Goal: Register for event/course: Sign up to attend an event or enroll in a course

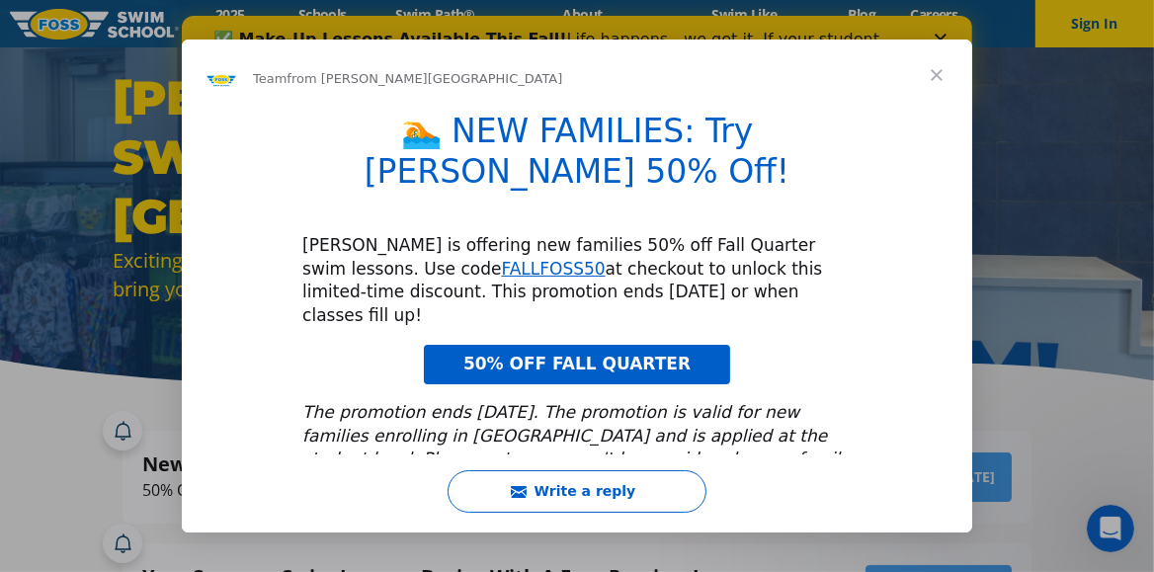
click at [935, 76] on span "Close" at bounding box center [936, 75] width 71 height 71
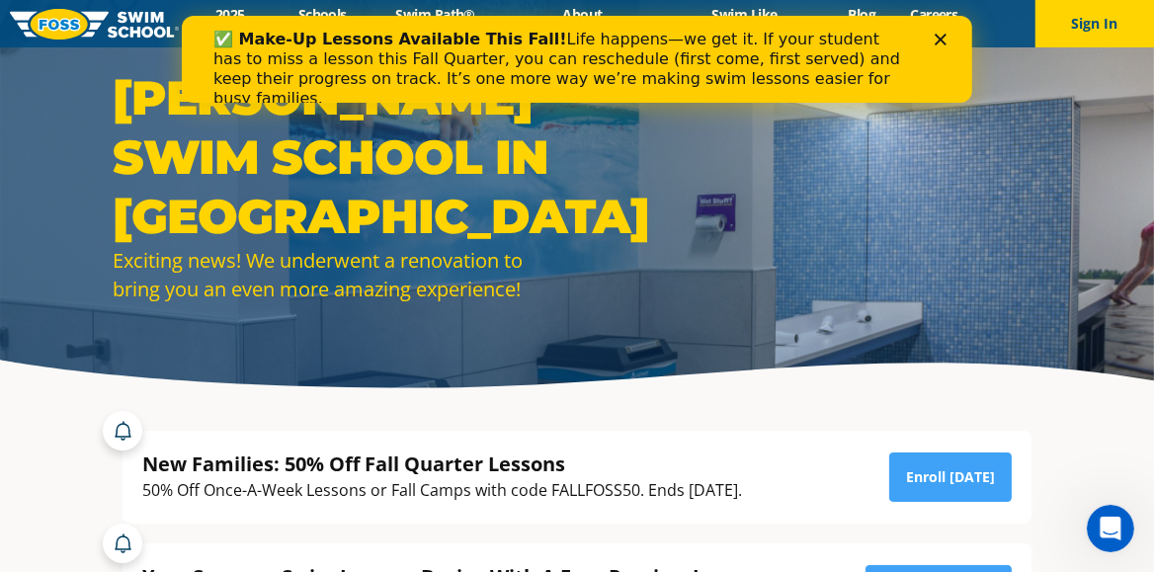
click at [669, 436] on div "New Families: 50% Off Fall Quarter Lessons 50% Off Once-A-Week Lessons or Fall …" at bounding box center [576, 477] width 909 height 93
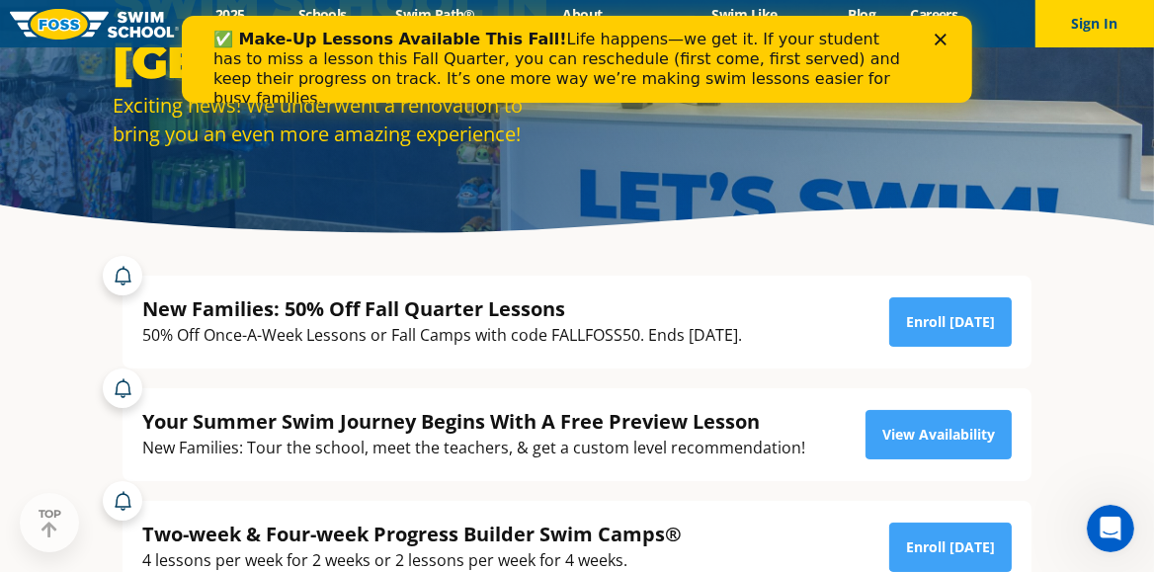
scroll to position [263, 0]
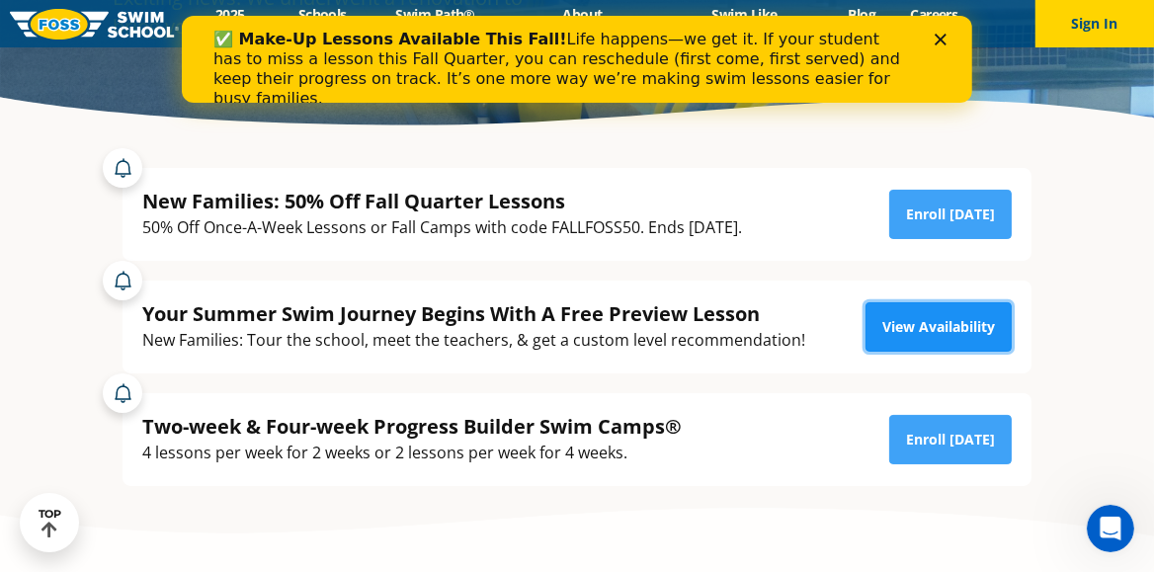
click at [927, 334] on link "View Availability" at bounding box center [938, 326] width 146 height 49
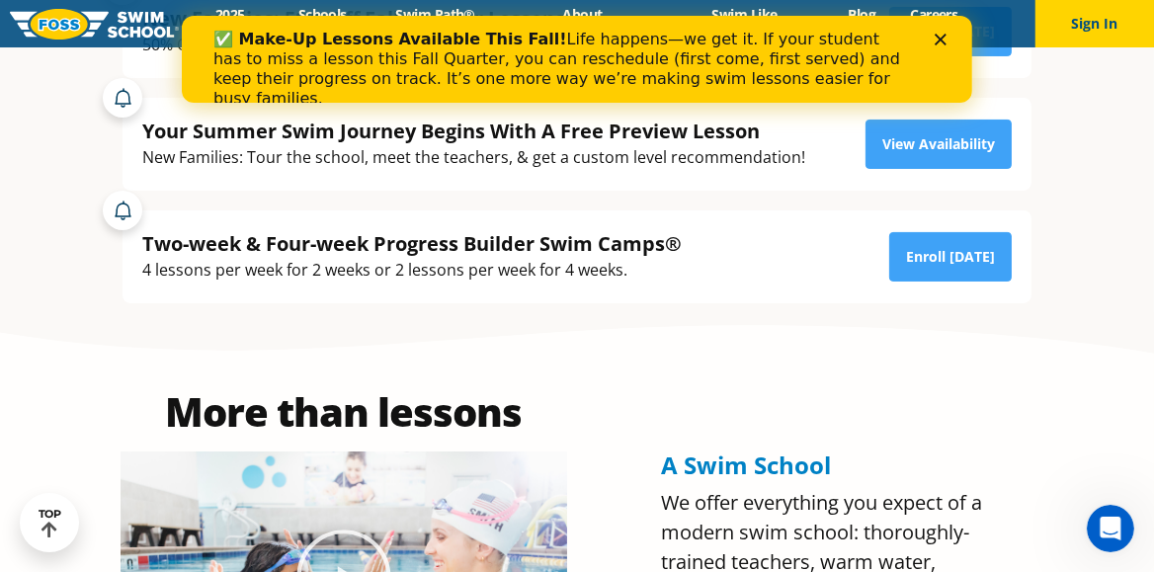
scroll to position [468, 0]
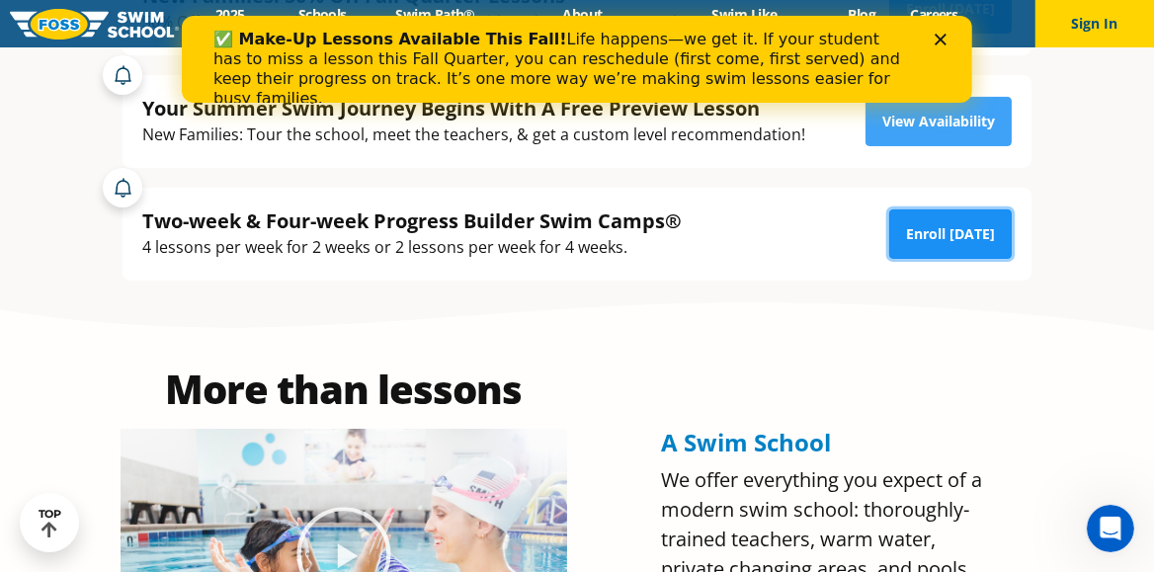
click at [934, 242] on link "Enroll [DATE]" at bounding box center [950, 233] width 122 height 49
